Goal: Transaction & Acquisition: Download file/media

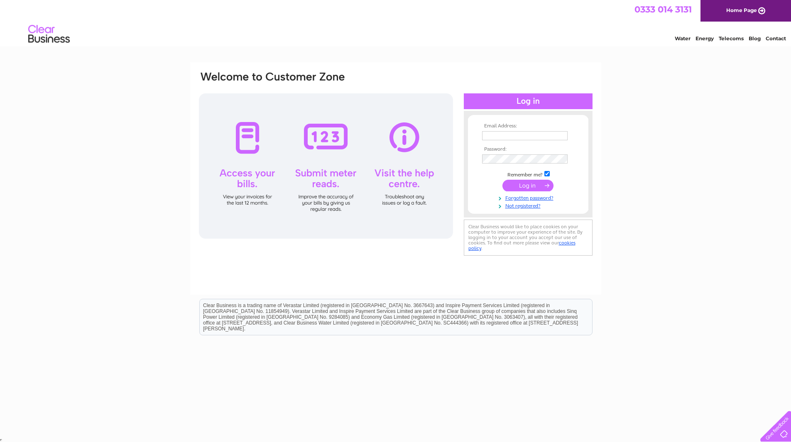
click at [493, 132] on input "text" at bounding box center [525, 135] width 86 height 9
click at [516, 138] on input "text" at bounding box center [525, 136] width 86 height 10
paste input "admin@heatingcaredumfries.co.uk"
type input "admin@heatingcaredumfries.co.uk"
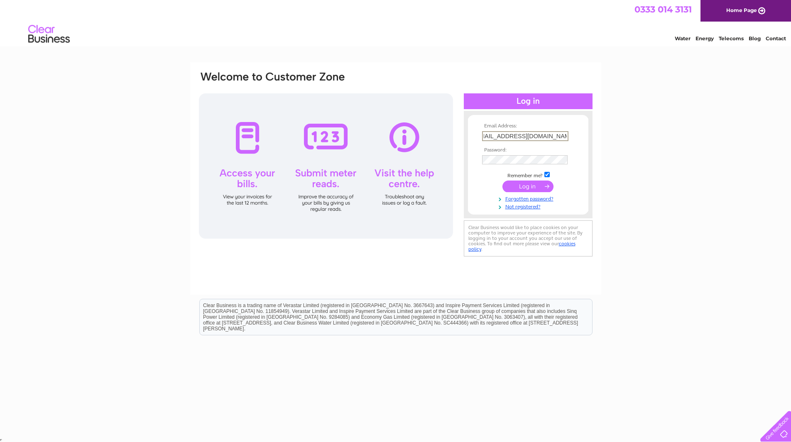
scroll to position [0, 0]
click at [547, 175] on input "checkbox" at bounding box center [547, 174] width 5 height 5
checkbox input "false"
click at [545, 183] on input "submit" at bounding box center [528, 186] width 51 height 12
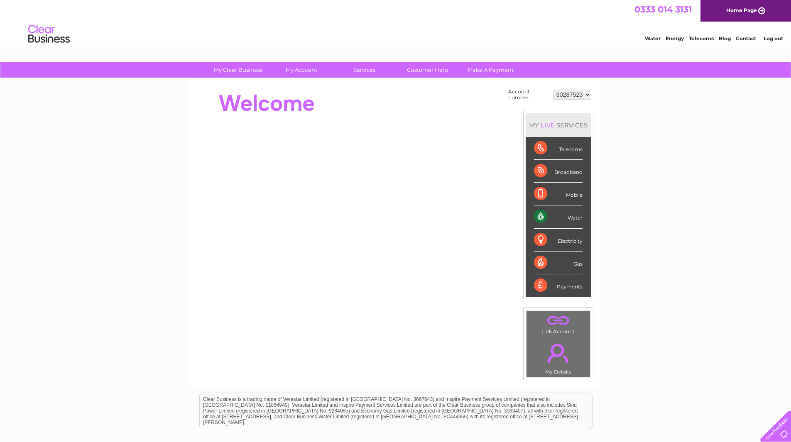
click at [591, 95] on select "30287523" at bounding box center [573, 95] width 38 height 10
click at [589, 95] on select "30287523" at bounding box center [573, 95] width 38 height 10
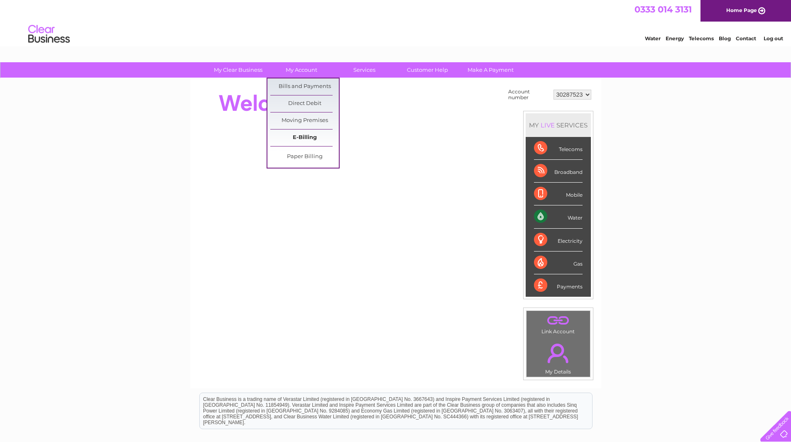
click at [309, 137] on link "E-Billing" at bounding box center [304, 138] width 69 height 17
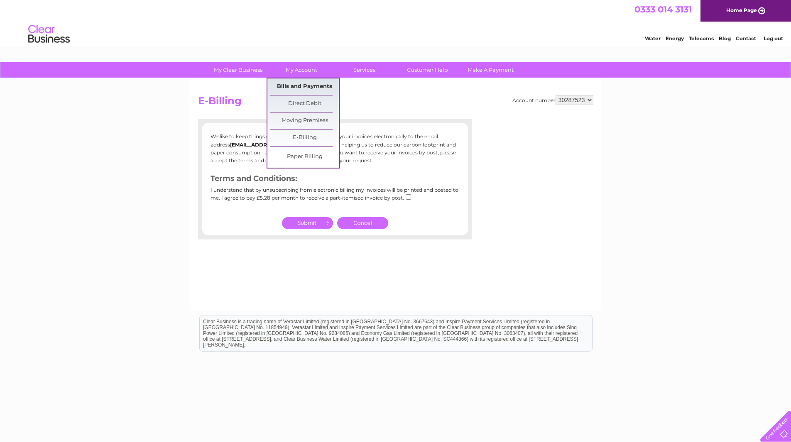
click at [306, 86] on link "Bills and Payments" at bounding box center [304, 87] width 69 height 17
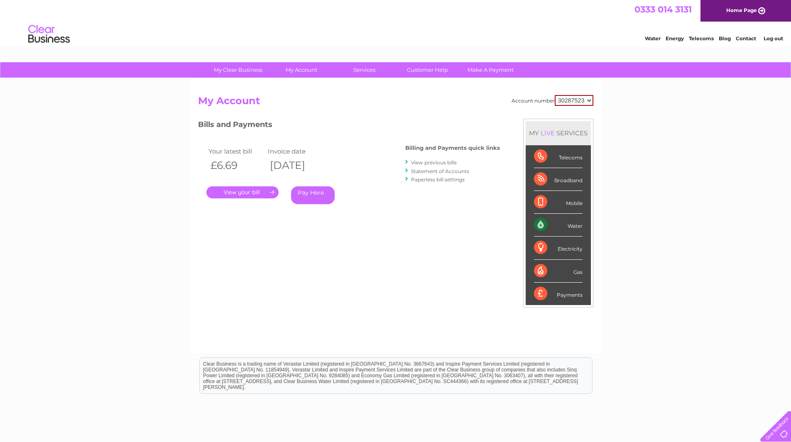
click at [264, 193] on link "." at bounding box center [242, 193] width 72 height 12
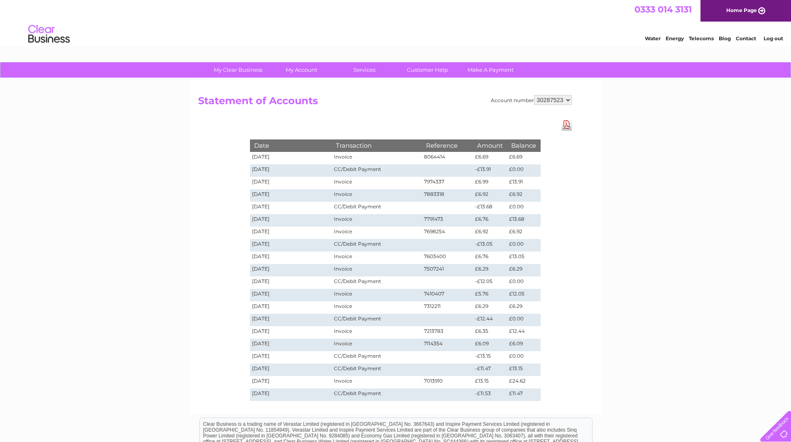
click at [349, 157] on td "Invoice" at bounding box center [377, 158] width 90 height 12
drag, startPoint x: 534, startPoint y: 172, endPoint x: 254, endPoint y: 168, distance: 280.0
click at [254, 168] on tr "[DATE] CC/Debit Payment -£13.91 £0.00" at bounding box center [395, 170] width 291 height 12
click at [208, 181] on div "Account number 30287523 Statement of Accounts Download Pdf Date Transaction Ref…" at bounding box center [395, 246] width 411 height 335
drag, startPoint x: 488, startPoint y: 184, endPoint x: 466, endPoint y: 184, distance: 22.0
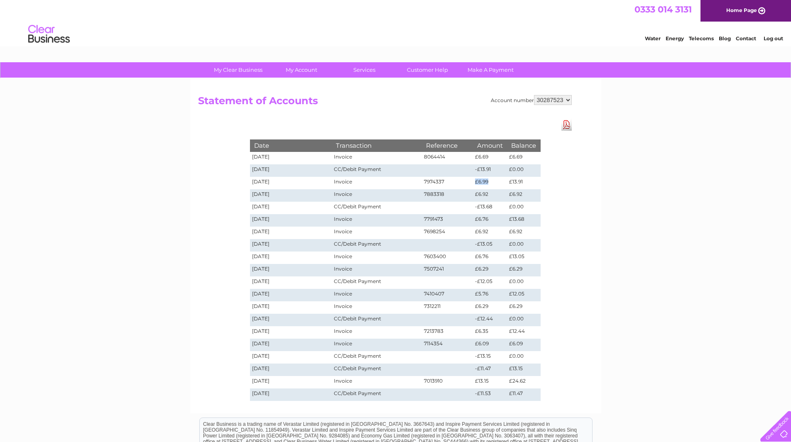
click at [466, 184] on tr "04/08/2025 Invoice 7974337 £6.99 £13.91" at bounding box center [395, 183] width 291 height 12
click at [436, 194] on td "7883318" at bounding box center [448, 195] width 52 height 12
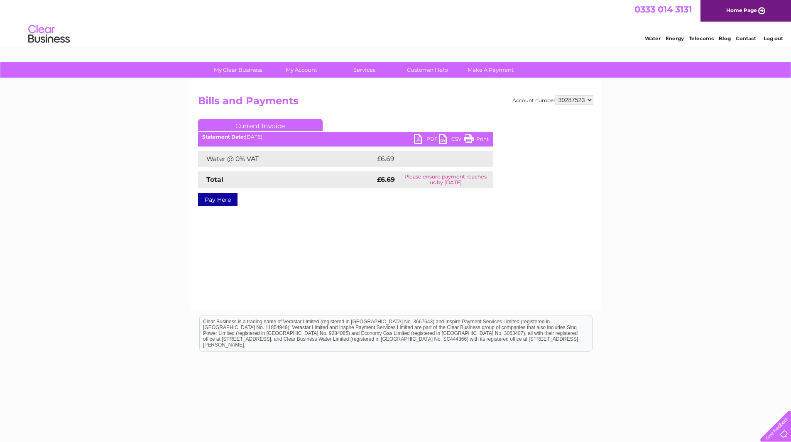
drag, startPoint x: 247, startPoint y: 125, endPoint x: 265, endPoint y: 126, distance: 18.3
click at [264, 126] on link "Current Invoice" at bounding box center [260, 125] width 125 height 12
click at [422, 137] on link "PDF" at bounding box center [426, 140] width 25 height 12
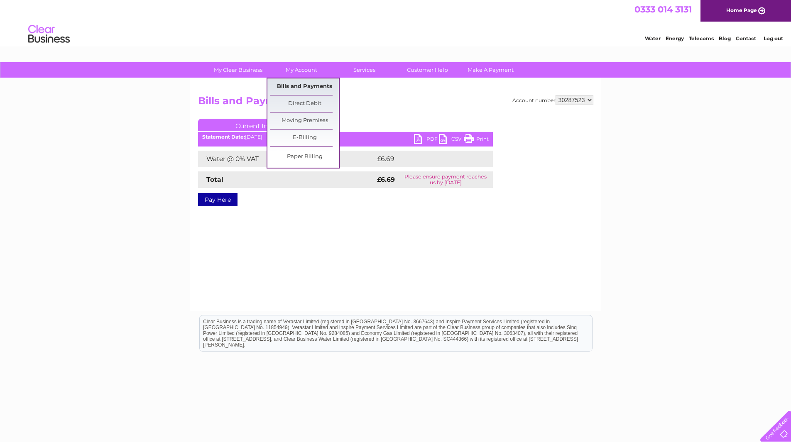
click at [305, 84] on link "Bills and Payments" at bounding box center [304, 87] width 69 height 17
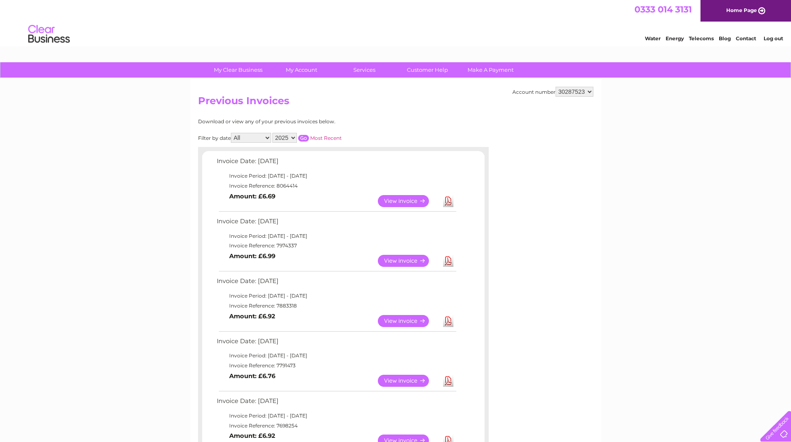
scroll to position [42, 0]
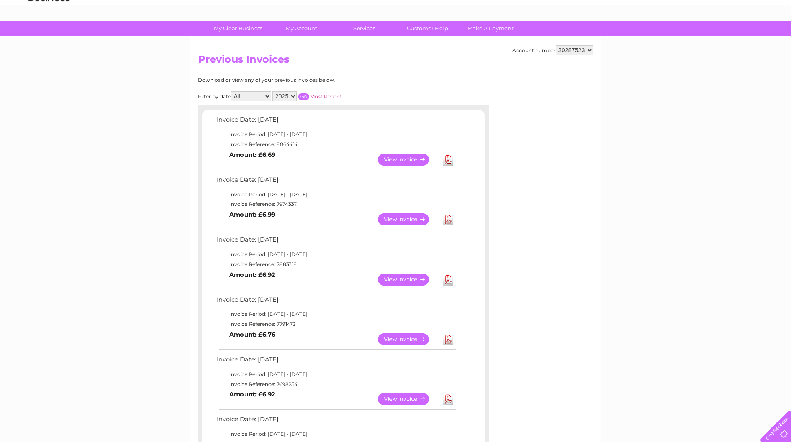
click at [448, 220] on link "Download" at bounding box center [448, 220] width 10 height 12
click at [449, 282] on link "Download" at bounding box center [448, 280] width 10 height 12
